Goal: Task Accomplishment & Management: Use online tool/utility

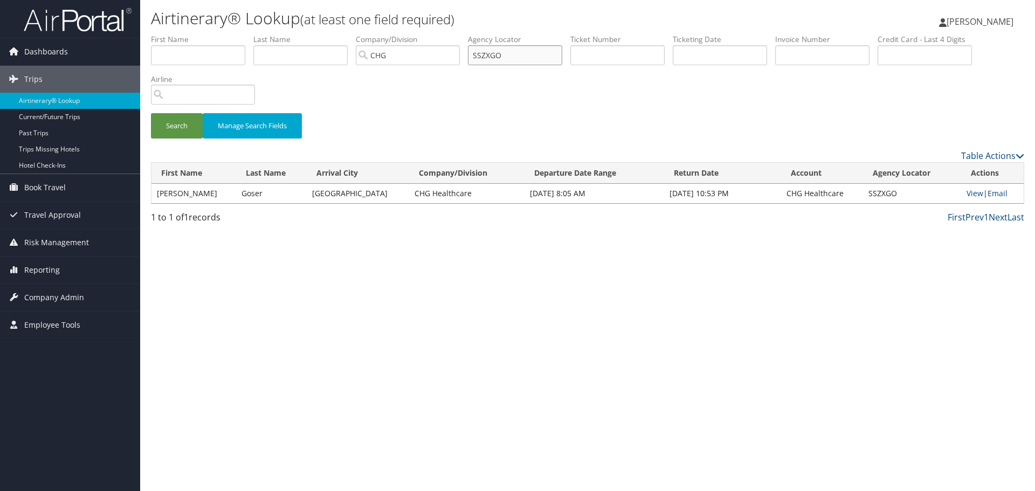
click at [491, 55] on input "SSZXGO" at bounding box center [515, 55] width 94 height 20
paste input "LYTXCT"
type input "LYTXCT"
click at [151, 113] on button "Search" at bounding box center [177, 125] width 52 height 25
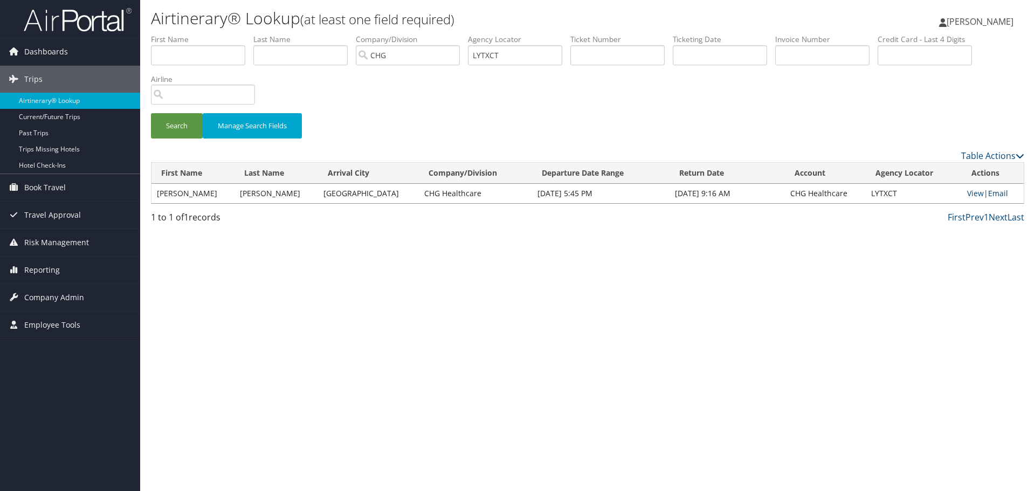
click at [1002, 194] on link "Email" at bounding box center [998, 193] width 20 height 10
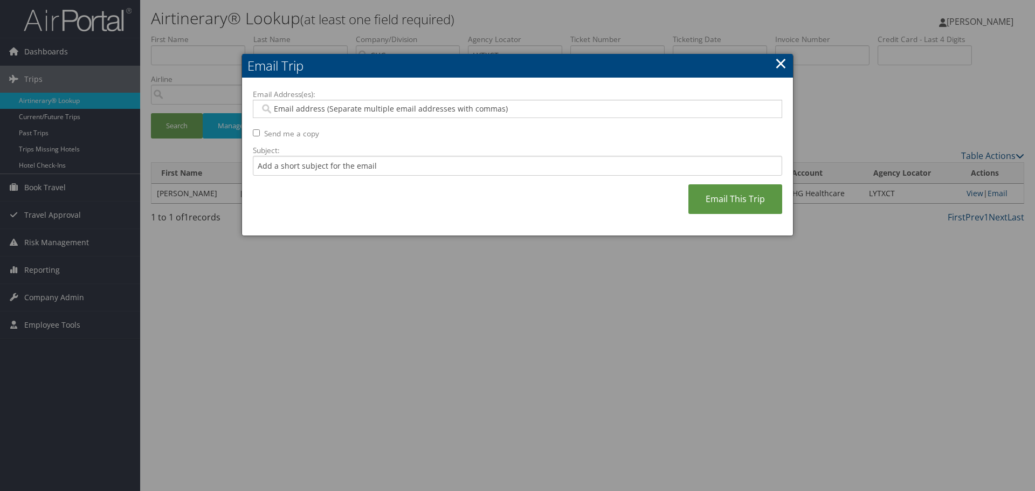
click at [450, 109] on input "Email Address(es):" at bounding box center [517, 109] width 515 height 11
type input "c"
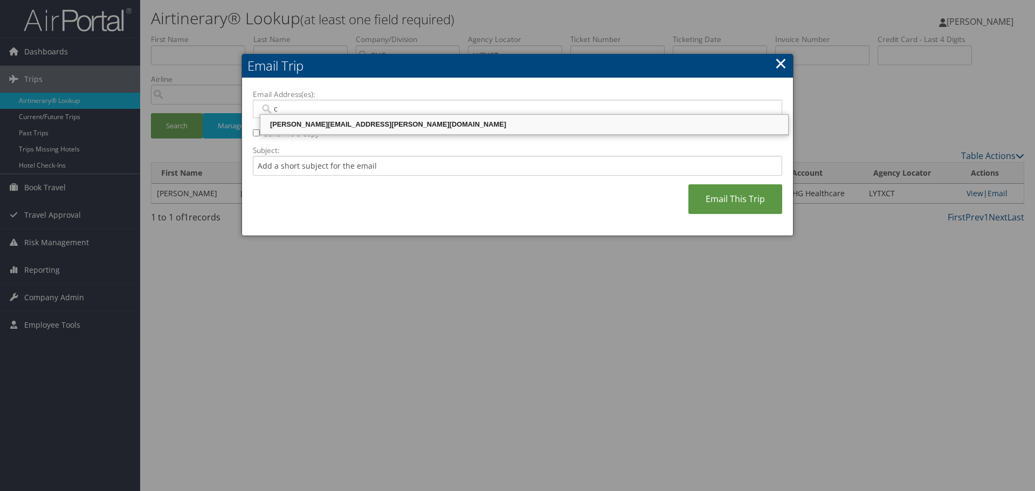
click at [451, 128] on div "[PERSON_NAME][EMAIL_ADDRESS][PERSON_NAME][DOMAIN_NAME]" at bounding box center [524, 124] width 525 height 11
type input "[PERSON_NAME][EMAIL_ADDRESS][PERSON_NAME][DOMAIN_NAME]"
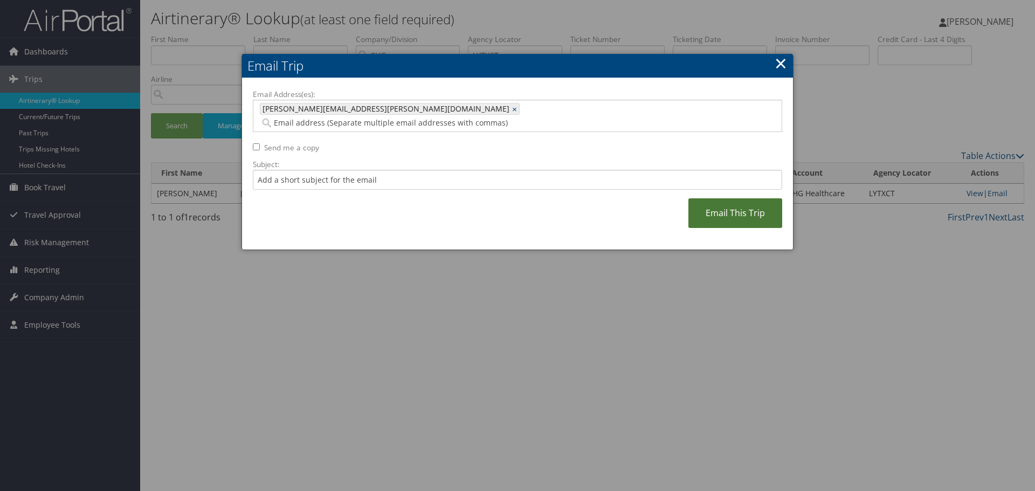
click at [708, 198] on link "Email This Trip" at bounding box center [736, 213] width 94 height 30
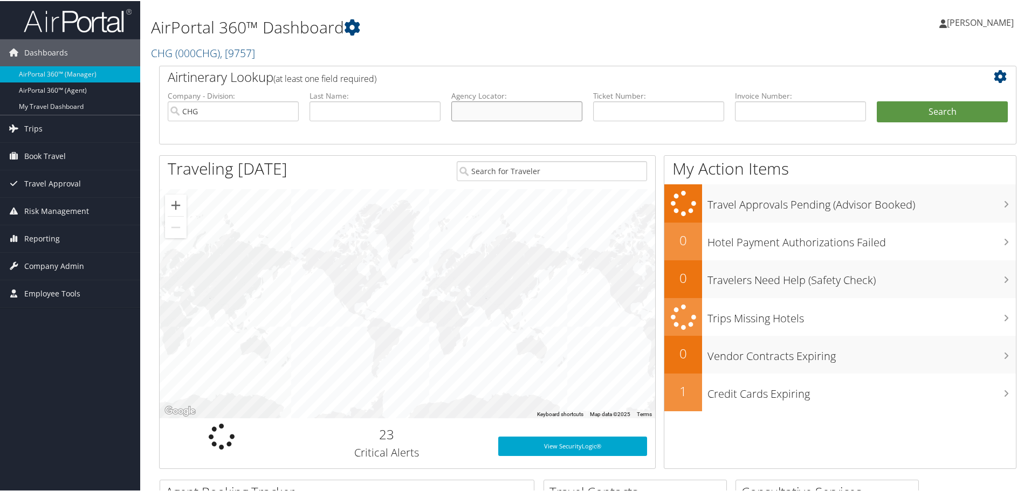
click at [483, 108] on input "text" at bounding box center [516, 110] width 131 height 20
paste input "EISYLZ"
type input "EISYLZ"
click at [926, 109] on button "Search" at bounding box center [942, 111] width 131 height 22
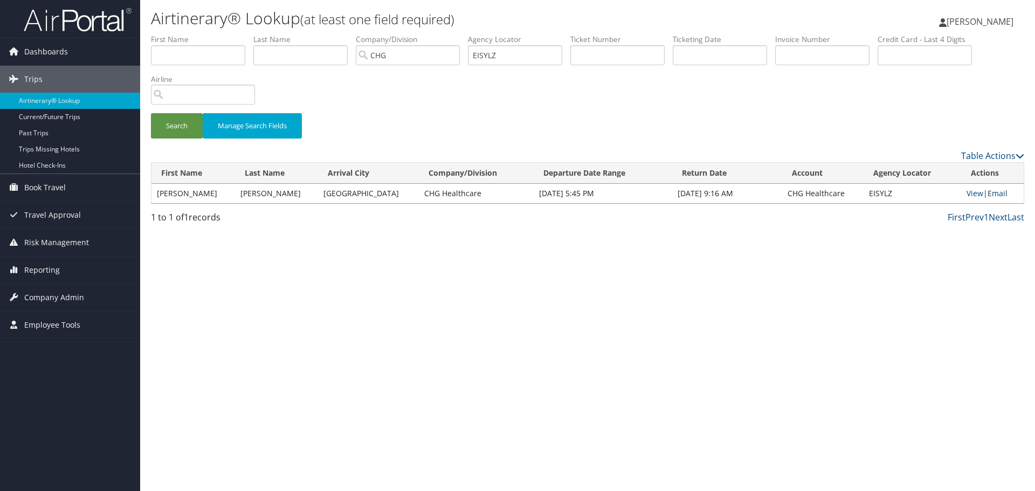
click at [995, 195] on link "Email" at bounding box center [998, 193] width 20 height 10
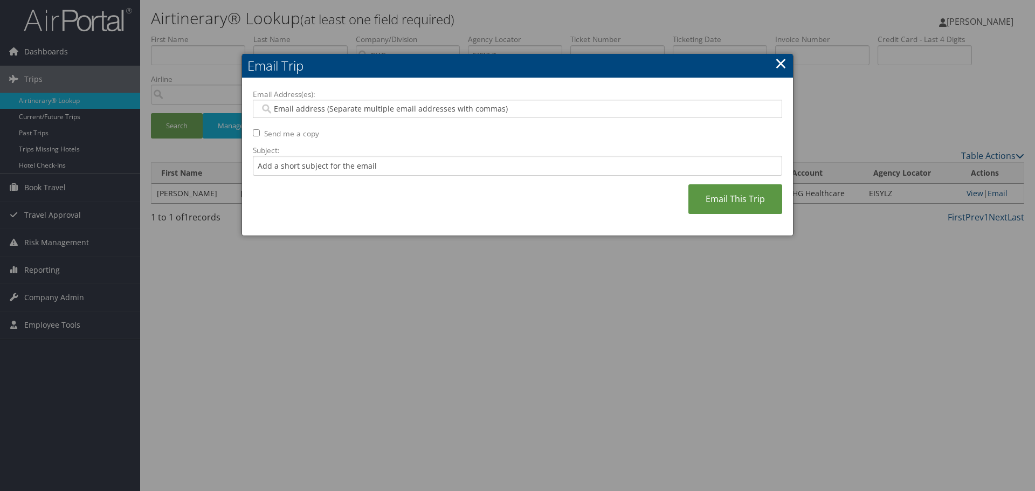
click at [433, 114] on input "Email Address(es):" at bounding box center [517, 109] width 515 height 11
type input "c"
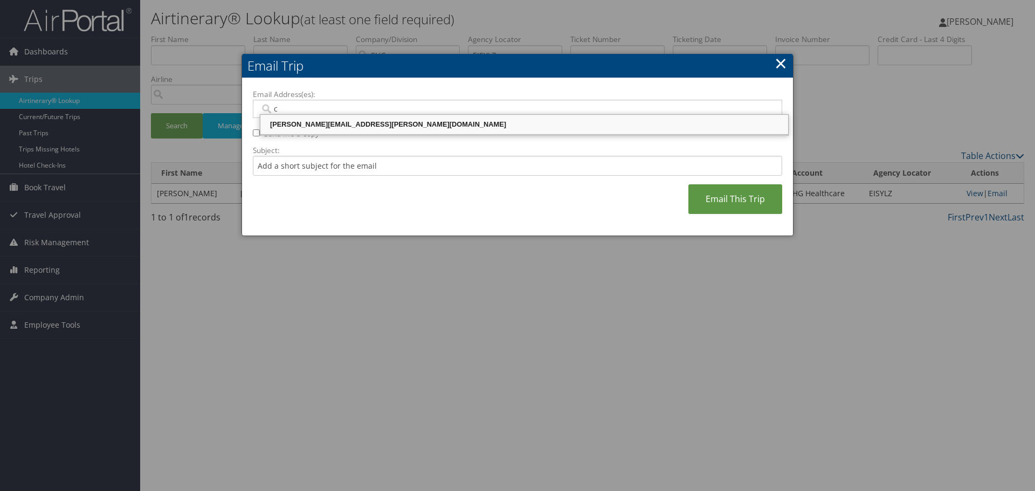
click at [431, 119] on div "[PERSON_NAME][EMAIL_ADDRESS][PERSON_NAME][DOMAIN_NAME]" at bounding box center [524, 124] width 525 height 11
type input "[PERSON_NAME][EMAIL_ADDRESS][PERSON_NAME][DOMAIN_NAME]"
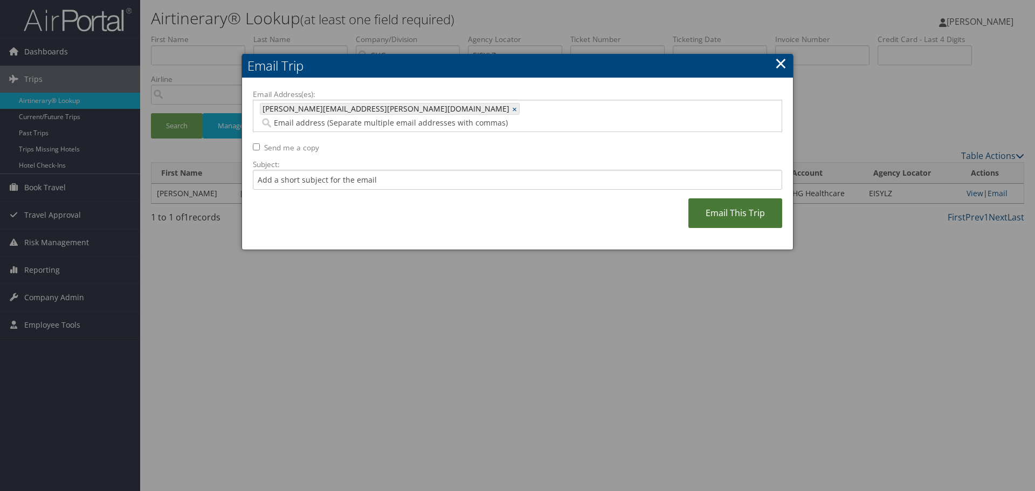
click at [710, 198] on link "Email This Trip" at bounding box center [736, 213] width 94 height 30
